Goal: Task Accomplishment & Management: Manage account settings

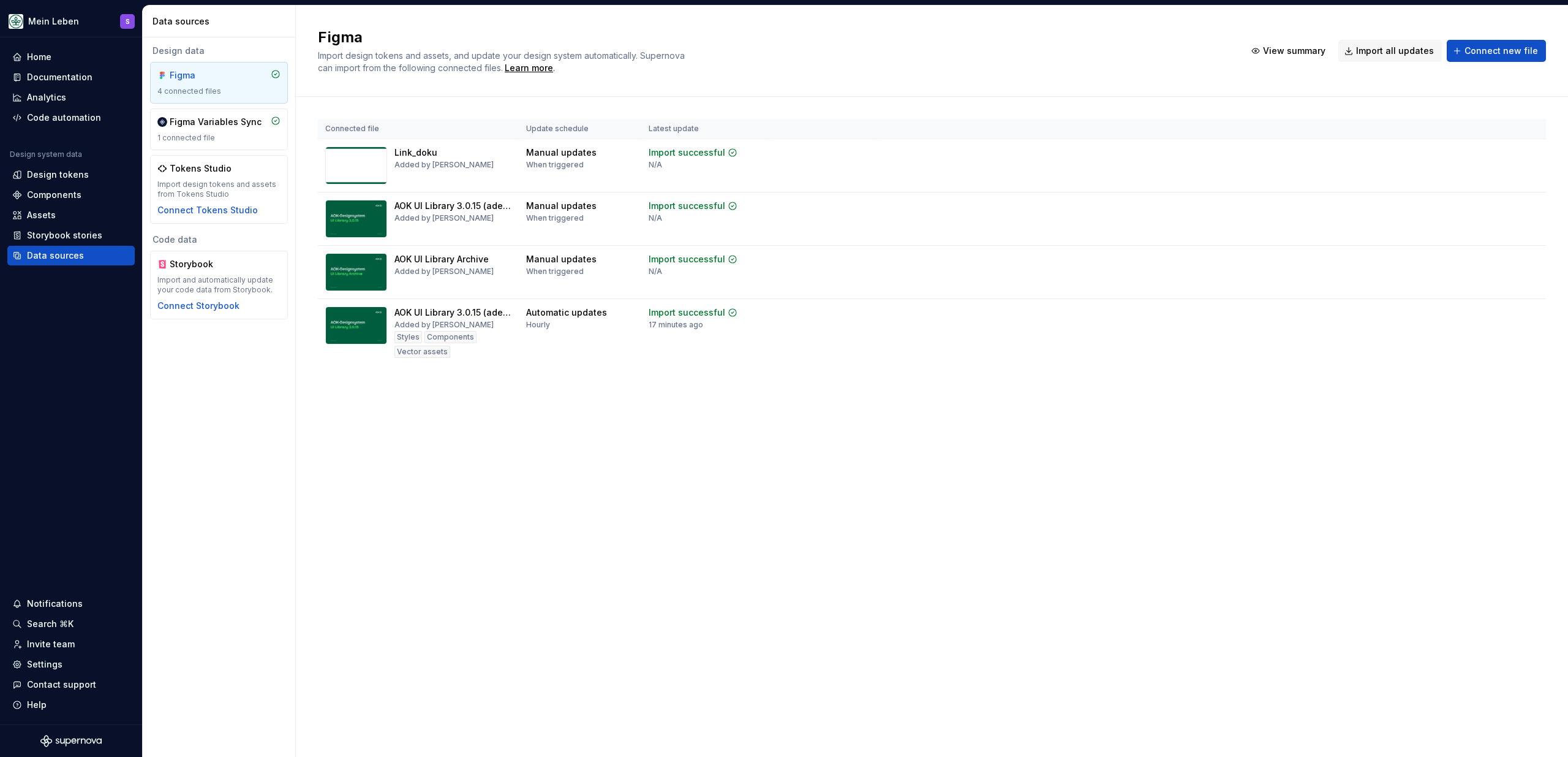
click at [463, 553] on div "Figma Import design tokens and assets, and update your design system automatica…" at bounding box center [932, 381] width 1272 height 751
click at [1526, 150] on html "Mein Leben S Home Documentation Analytics Code automation Design system data De…" at bounding box center [784, 378] width 1568 height 757
click at [1469, 263] on div "Remove Figma file" at bounding box center [1494, 261] width 140 height 12
click at [1525, 203] on html "Mein Leben S Home Documentation Analytics Code automation Design system data De…" at bounding box center [784, 378] width 1568 height 757
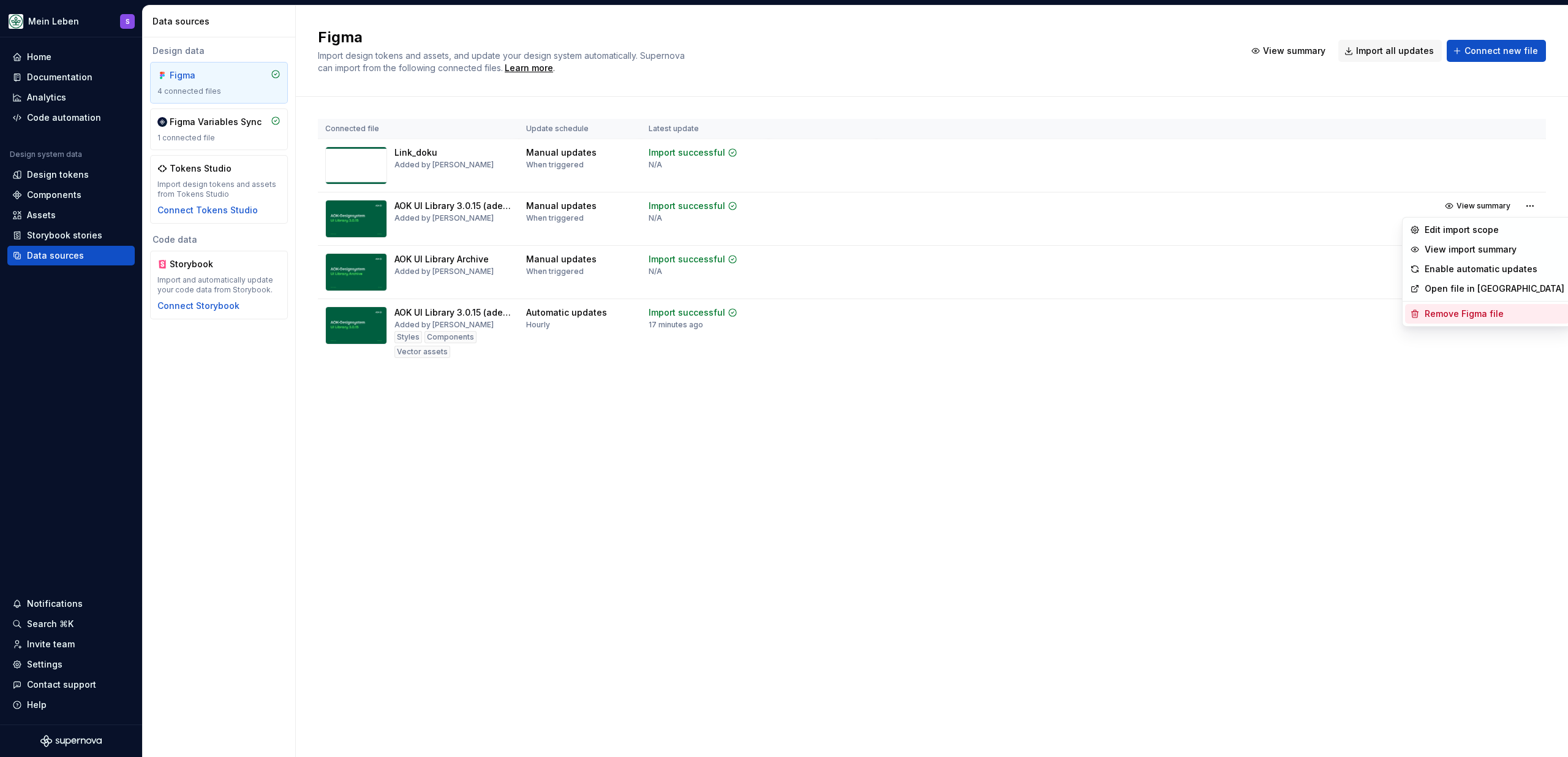
click at [1465, 314] on div "Remove Figma file" at bounding box center [1494, 314] width 140 height 12
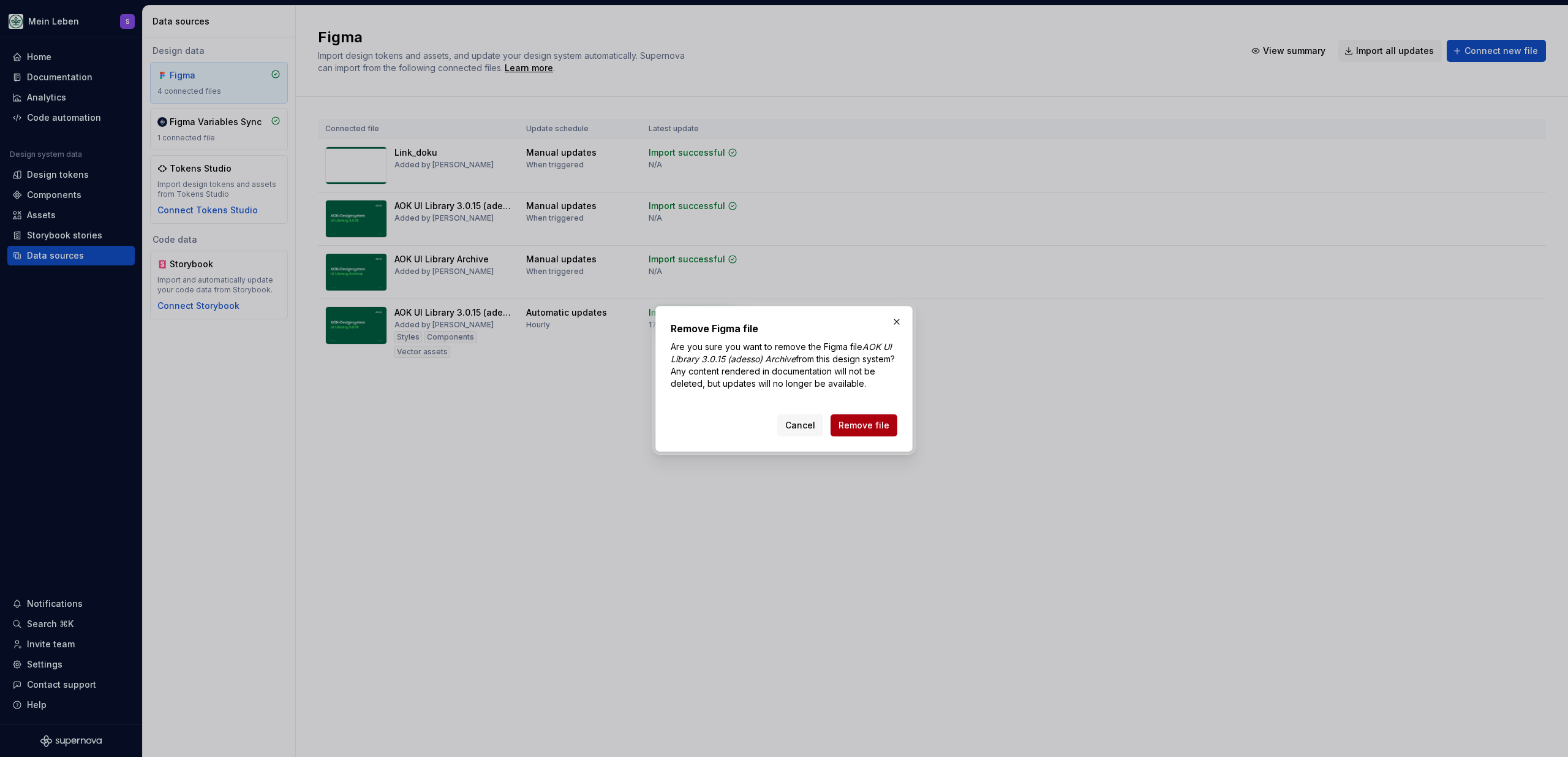
click at [850, 425] on span "Remove file" at bounding box center [863, 425] width 51 height 12
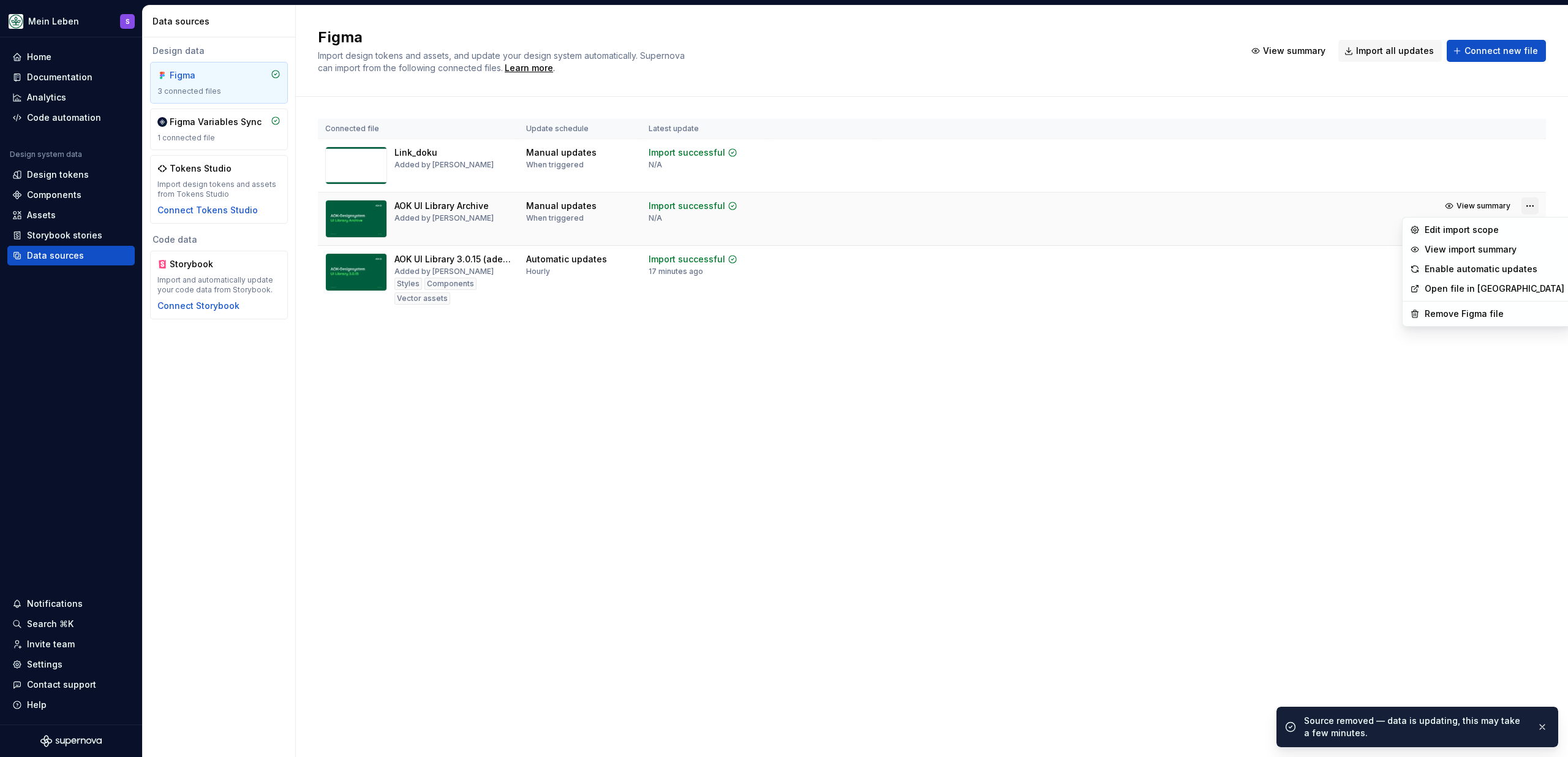
click at [1521, 203] on html "Mein Leben S Home Documentation Analytics Code automation Design system data De…" at bounding box center [784, 378] width 1568 height 757
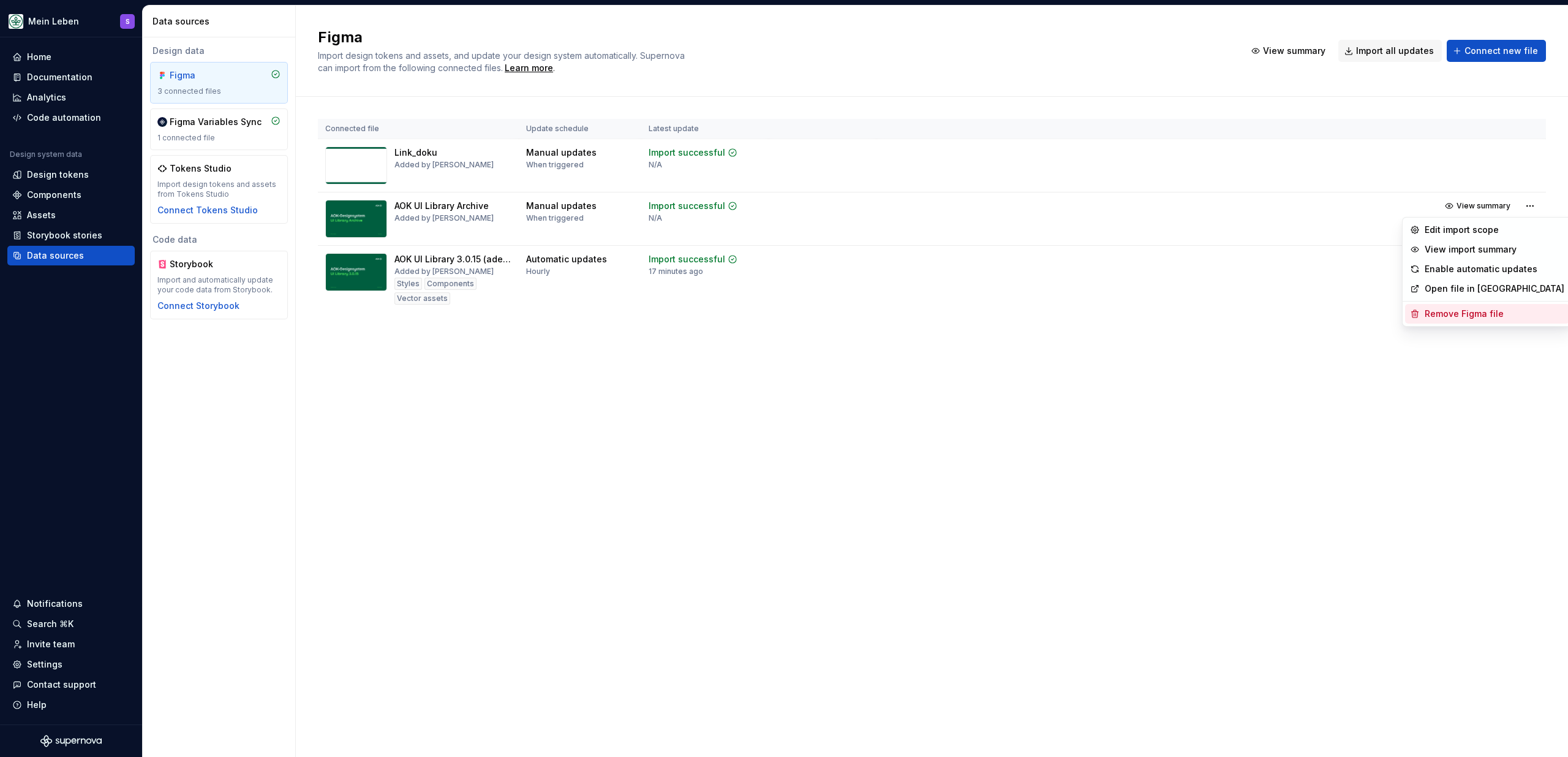
click at [1459, 316] on div "Remove Figma file" at bounding box center [1494, 314] width 140 height 12
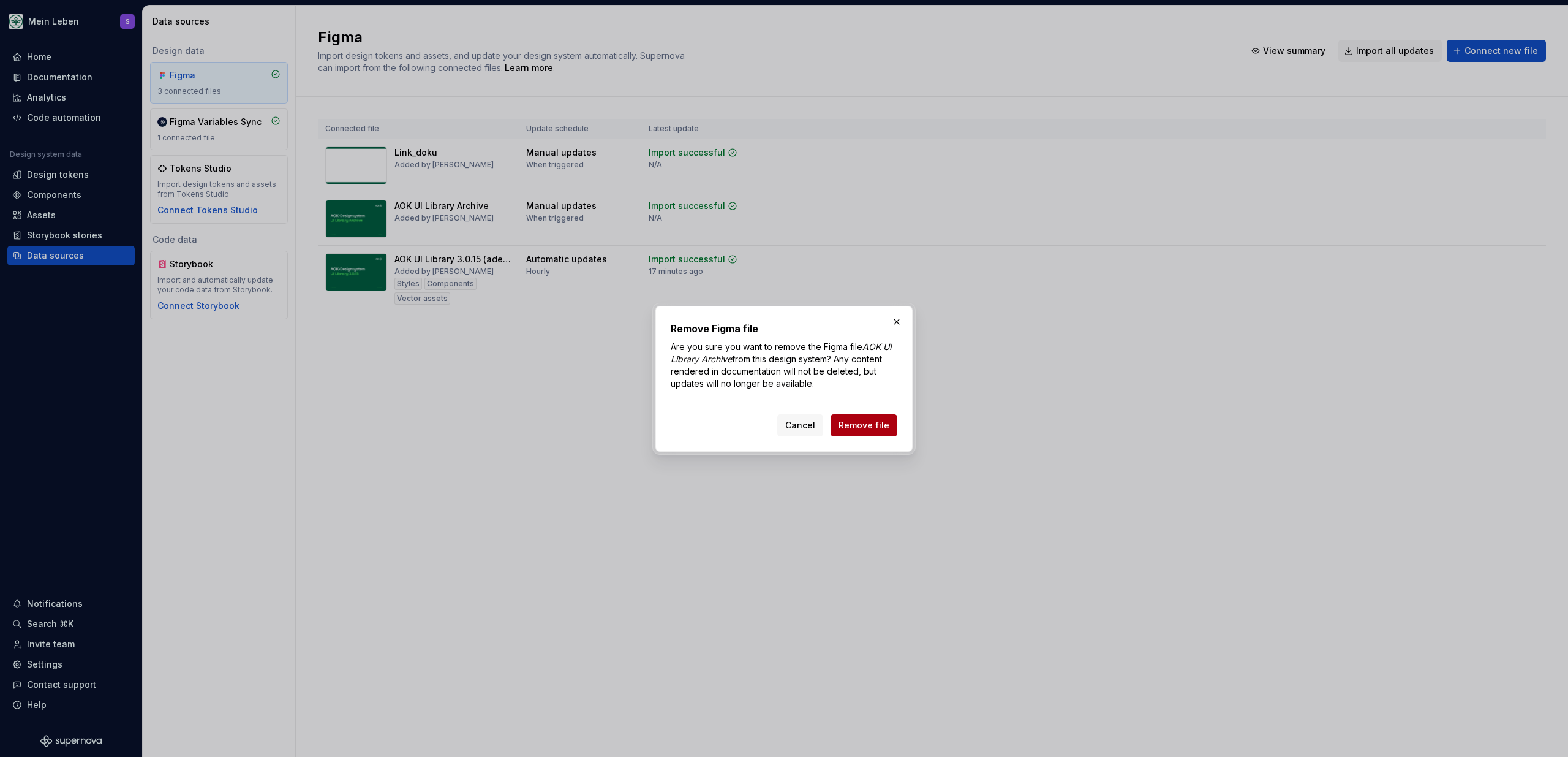
click at [851, 423] on span "Remove file" at bounding box center [863, 425] width 51 height 12
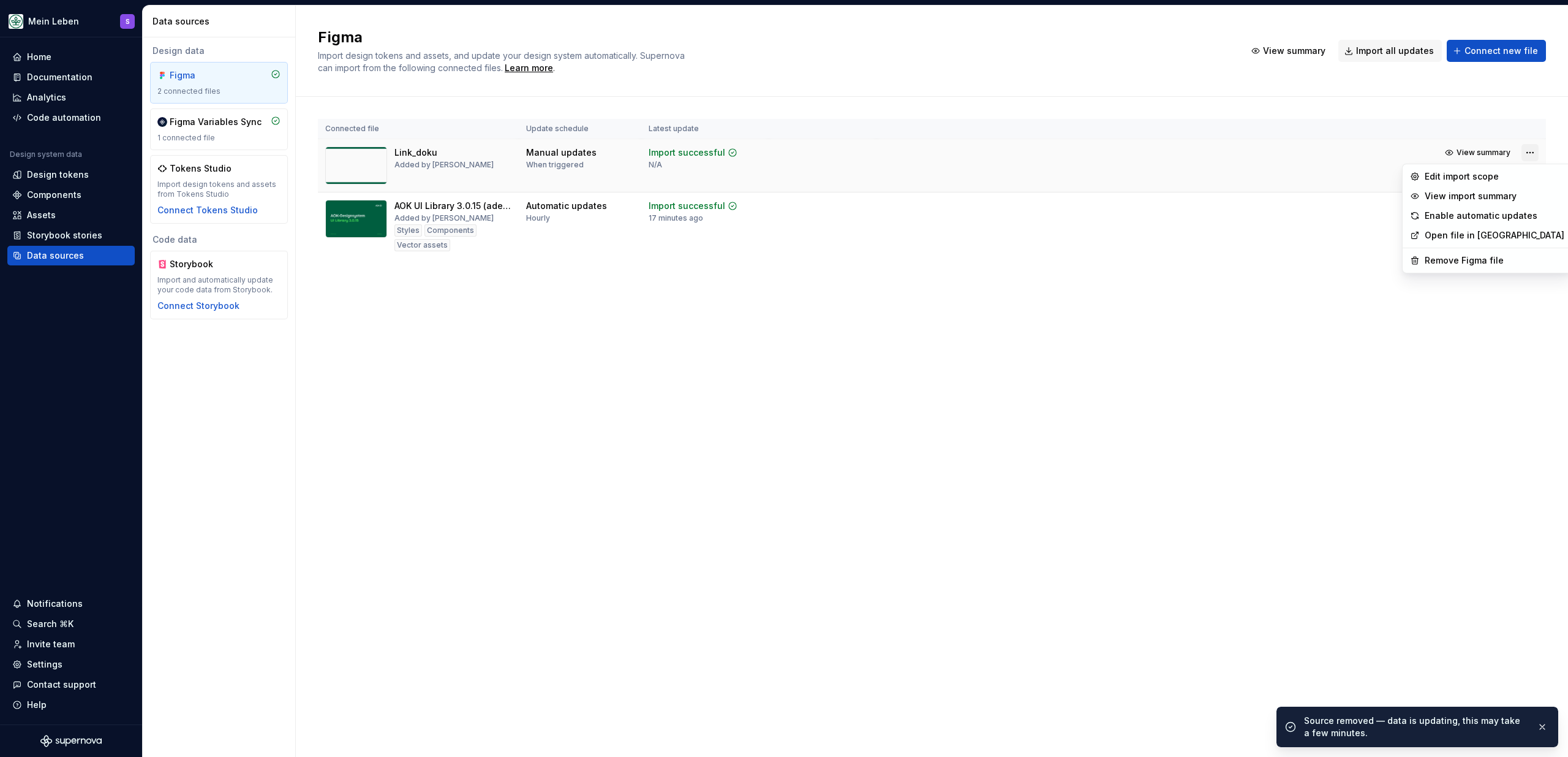
click at [1532, 157] on html "Mein Leben S Home Documentation Analytics Code automation Design system data De…" at bounding box center [784, 378] width 1568 height 757
click at [1478, 266] on div "Remove Figma file" at bounding box center [1494, 261] width 140 height 12
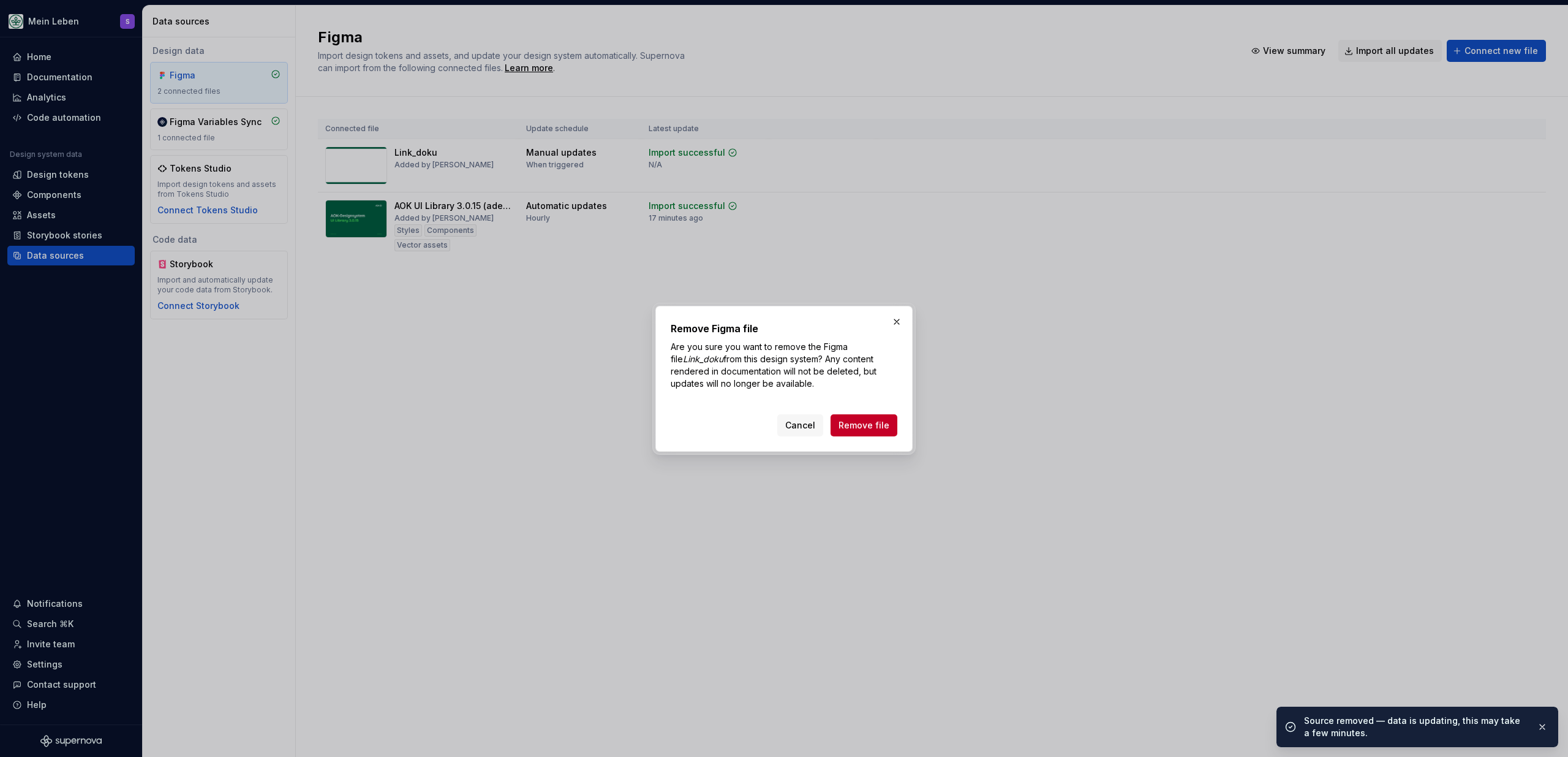
drag, startPoint x: 867, startPoint y: 425, endPoint x: 879, endPoint y: 428, distance: 12.4
click at [867, 424] on span "Remove file" at bounding box center [863, 425] width 51 height 12
